Goal: Navigation & Orientation: Understand site structure

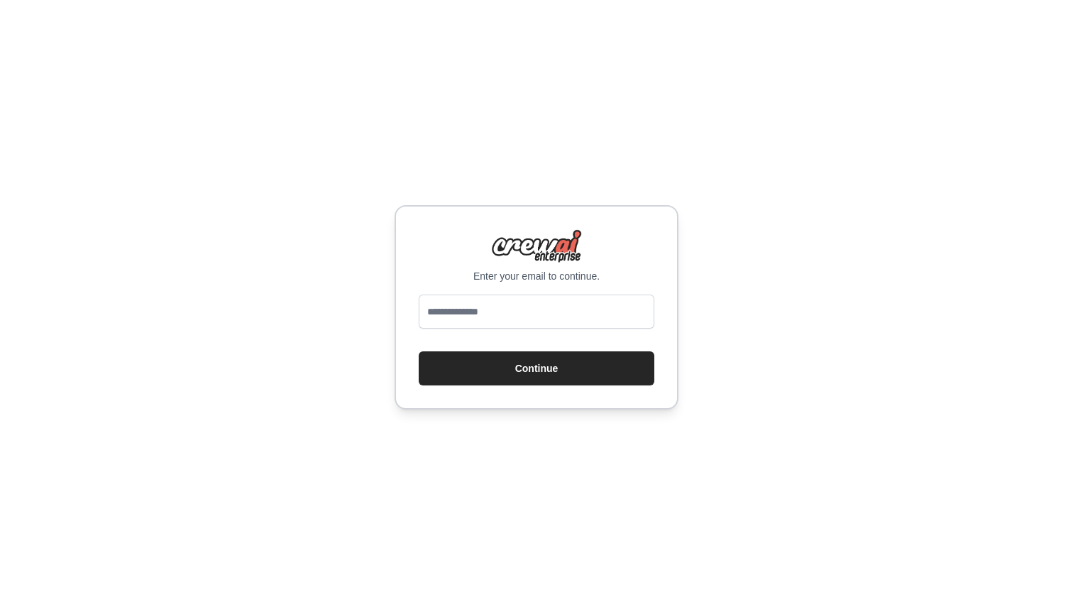
click at [489, 295] on input "email" at bounding box center [537, 311] width 236 height 34
type input "**********"
click at [536, 368] on button "Continue" at bounding box center [537, 368] width 236 height 34
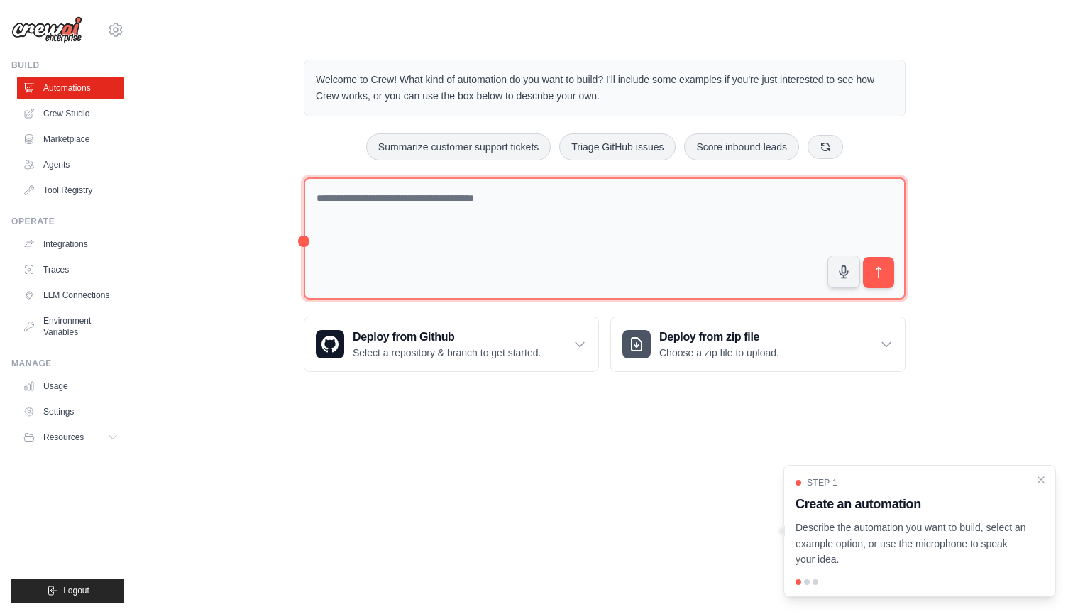
click at [412, 216] on textarea at bounding box center [605, 238] width 602 height 123
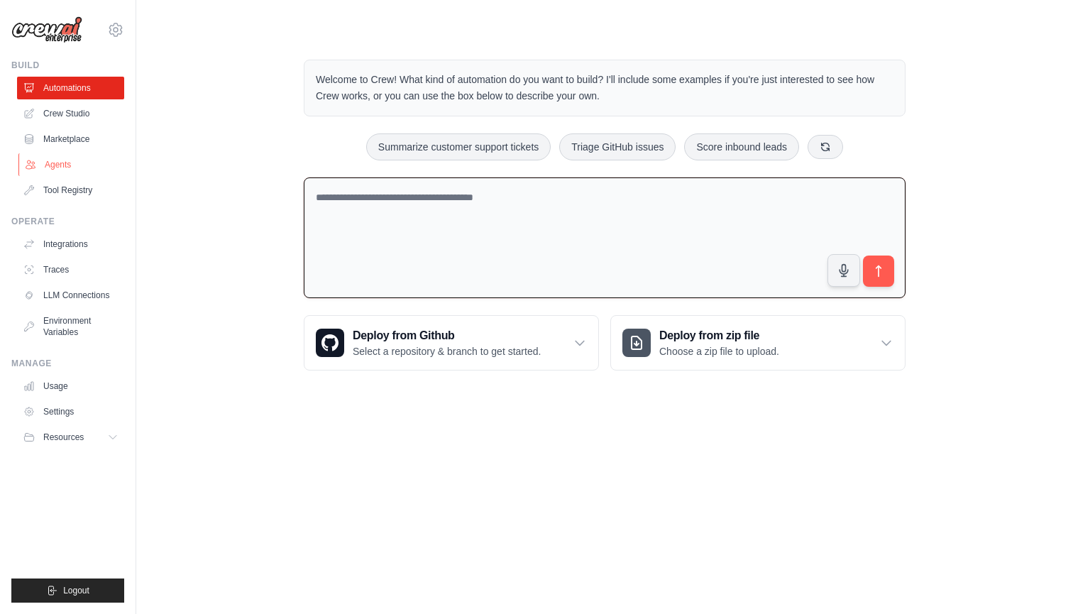
click at [56, 166] on link "Agents" at bounding box center [71, 164] width 107 height 23
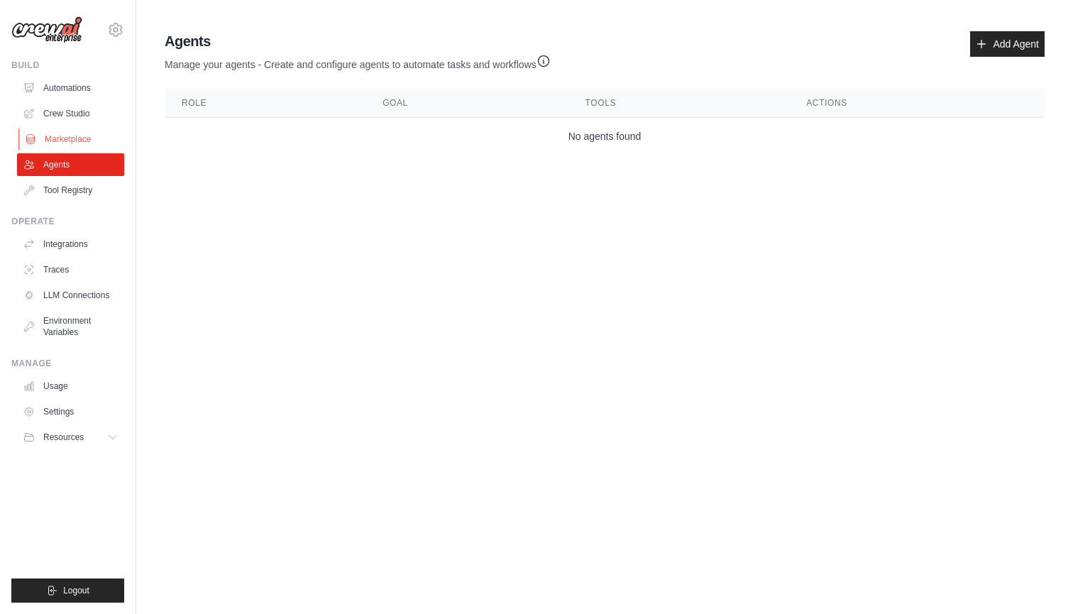
click at [68, 139] on link "Marketplace" at bounding box center [71, 139] width 107 height 23
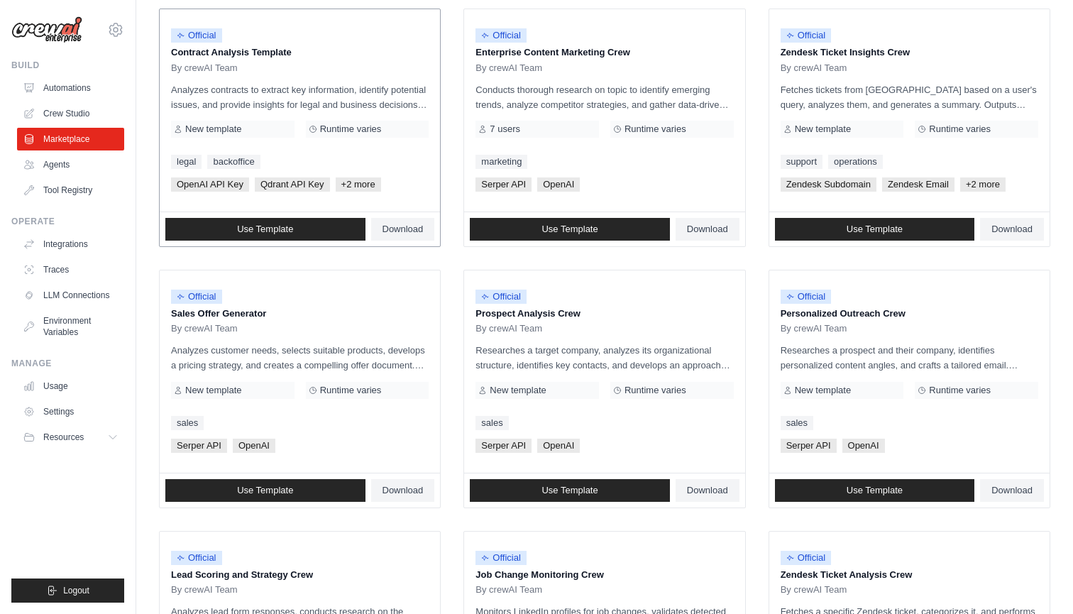
scroll to position [270, 0]
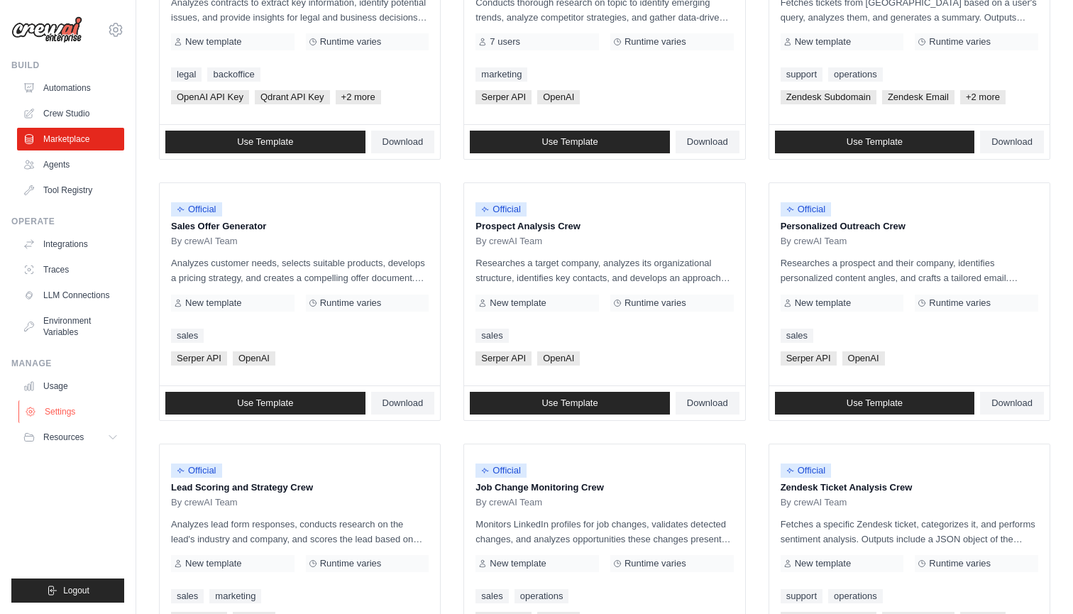
click at [64, 411] on link "Settings" at bounding box center [71, 411] width 107 height 23
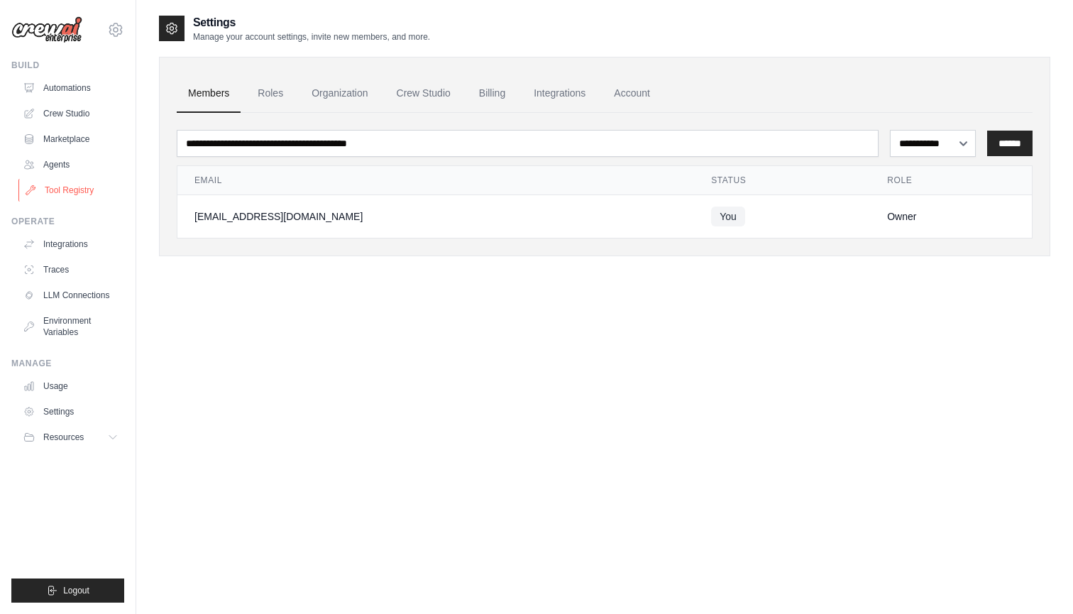
click at [59, 184] on link "Tool Registry" at bounding box center [71, 190] width 107 height 23
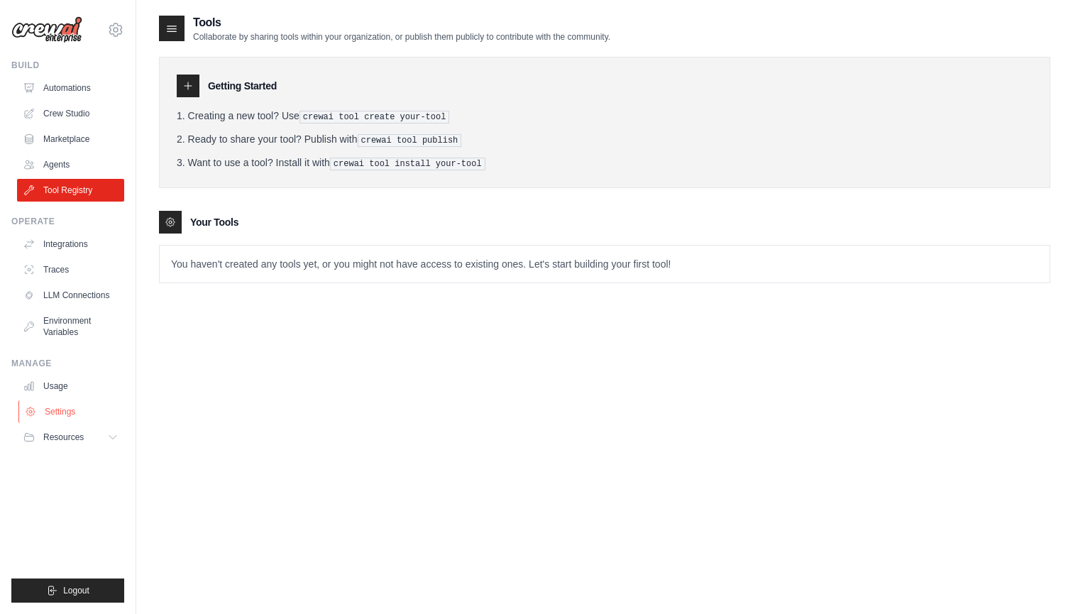
click at [53, 406] on link "Settings" at bounding box center [71, 411] width 107 height 23
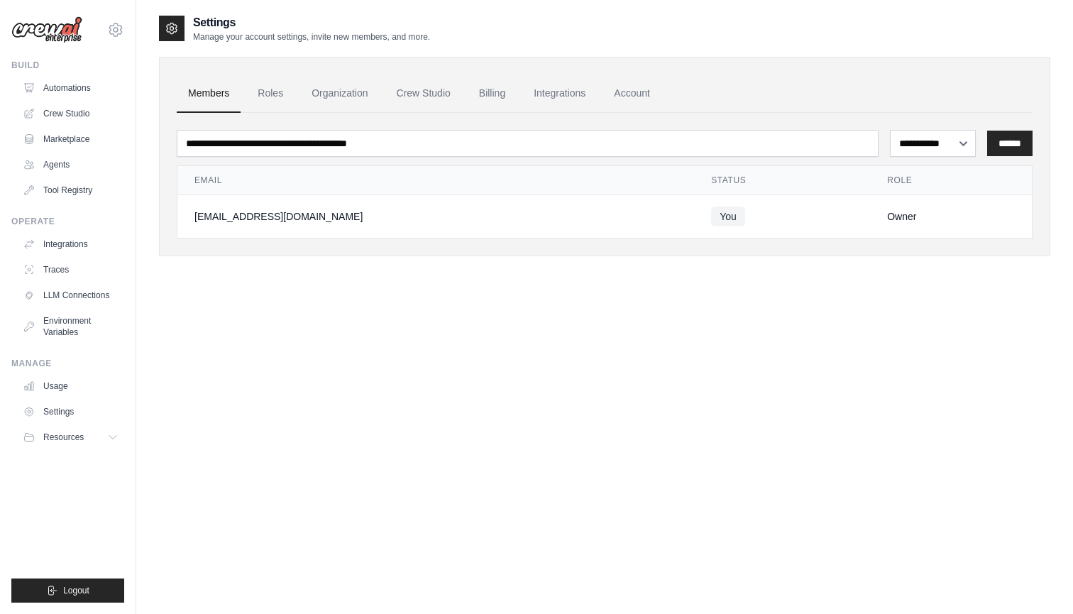
click at [82, 436] on span "Resources" at bounding box center [63, 436] width 40 height 11
click at [80, 465] on span "Documentation" at bounding box center [78, 461] width 57 height 11
click at [67, 530] on span "Video Tutorials" at bounding box center [78, 529] width 56 height 11
